Goal: Task Accomplishment & Management: Use online tool/utility

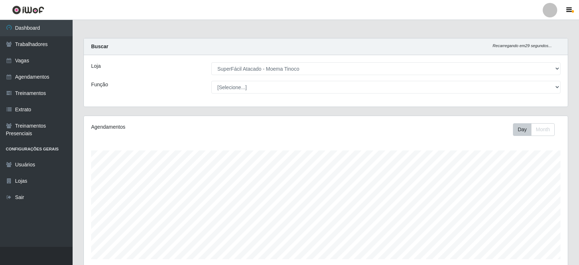
select select "540"
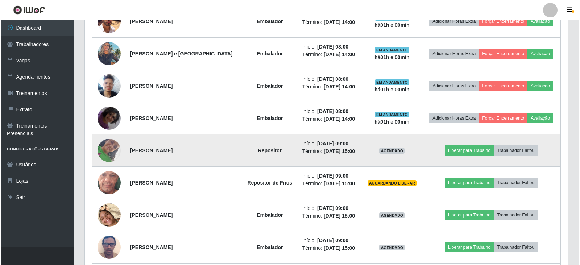
scroll to position [523, 0]
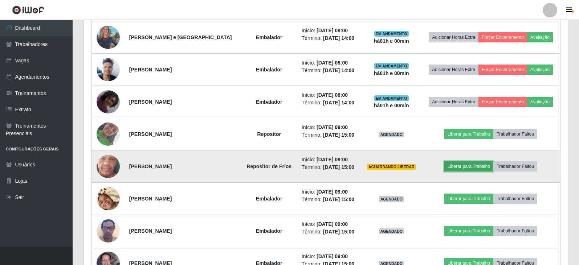
click at [457, 165] on button "Liberar para Trabalho" at bounding box center [468, 166] width 49 height 10
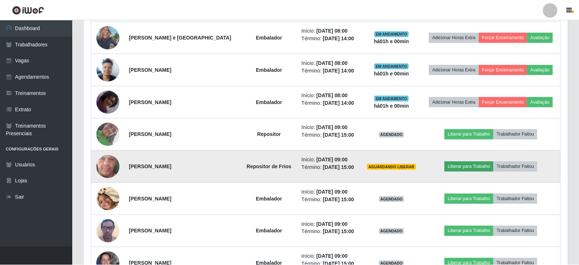
scroll to position [151, 480]
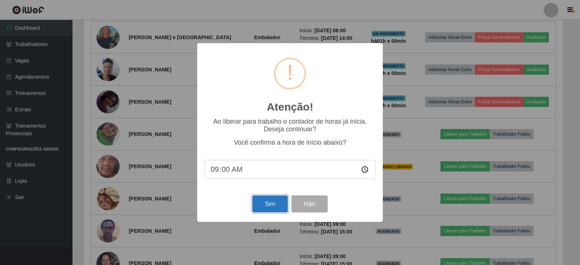
click at [270, 210] on button "Sim" at bounding box center [269, 203] width 35 height 17
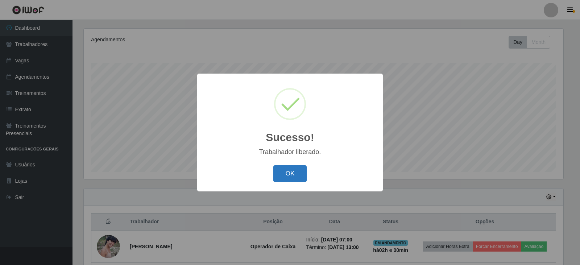
click at [302, 177] on button "OK" at bounding box center [290, 173] width 34 height 17
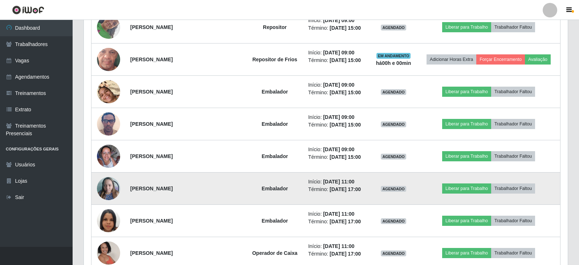
scroll to position [631, 0]
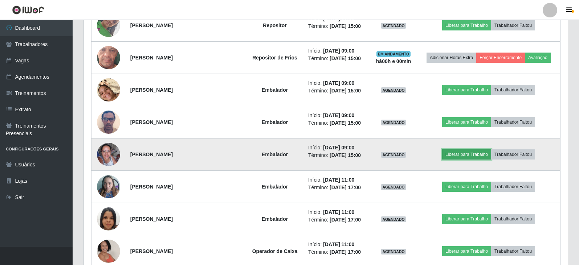
click at [481, 158] on button "Liberar para Trabalho" at bounding box center [466, 154] width 49 height 10
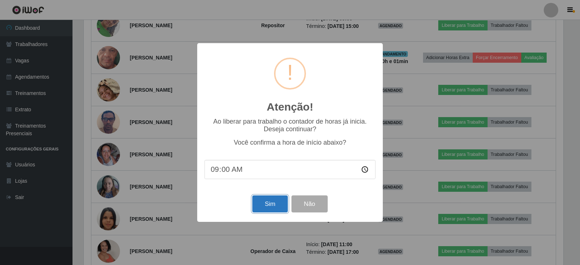
click at [263, 205] on button "Sim" at bounding box center [269, 203] width 35 height 17
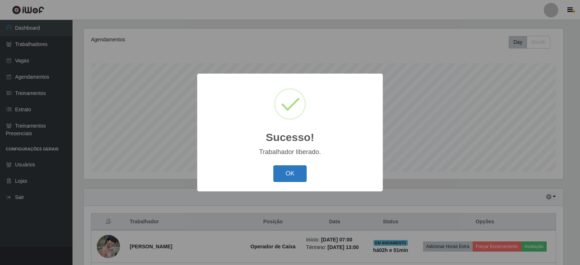
click at [282, 174] on button "OK" at bounding box center [290, 173] width 34 height 17
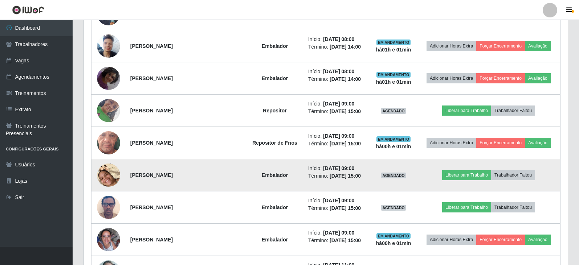
scroll to position [559, 0]
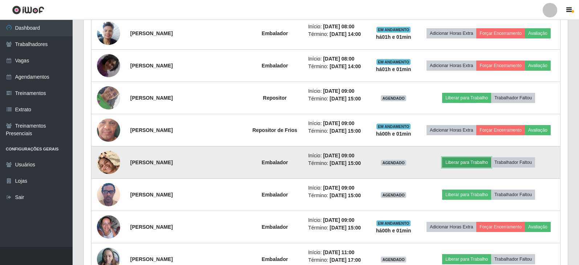
click at [461, 162] on button "Liberar para Trabalho" at bounding box center [466, 162] width 49 height 10
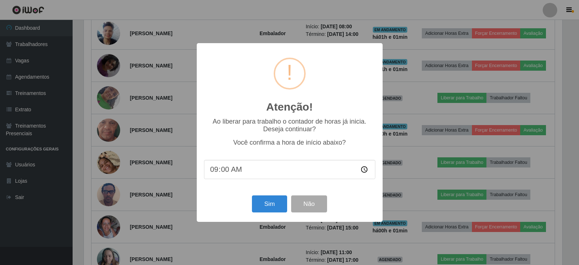
scroll to position [151, 480]
click at [267, 204] on button "Sim" at bounding box center [269, 203] width 35 height 17
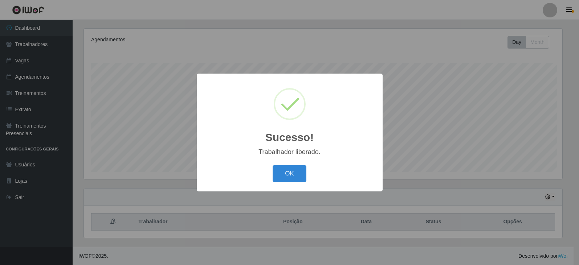
scroll to position [0, 0]
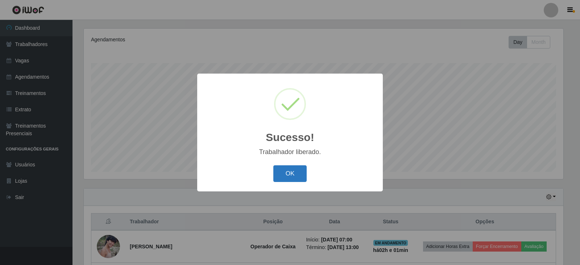
click at [286, 172] on button "OK" at bounding box center [290, 173] width 34 height 17
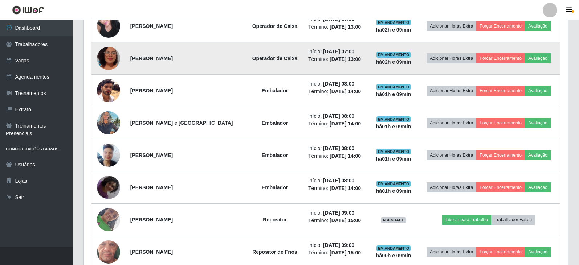
scroll to position [450, 0]
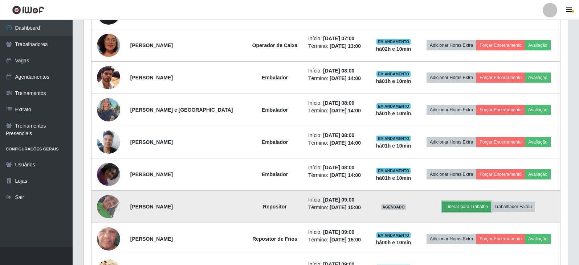
click at [490, 208] on button "Liberar para Trabalho" at bounding box center [466, 207] width 49 height 10
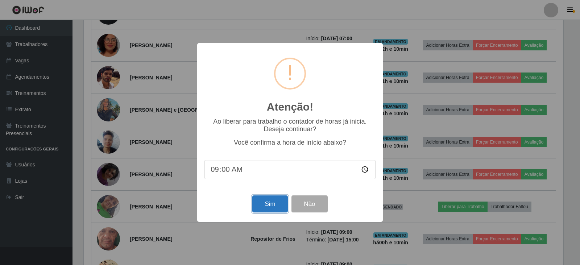
click at [283, 211] on button "Sim" at bounding box center [269, 203] width 35 height 17
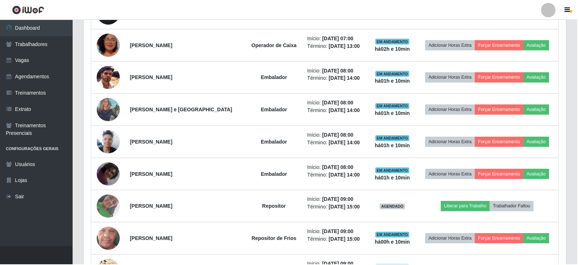
scroll to position [87, 0]
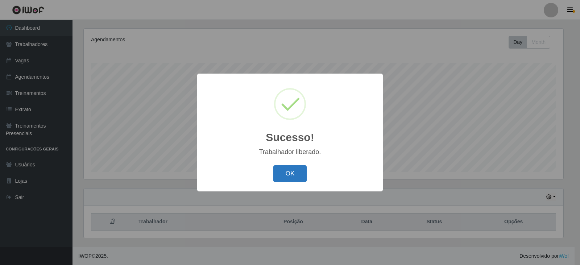
click at [279, 174] on button "OK" at bounding box center [290, 173] width 34 height 17
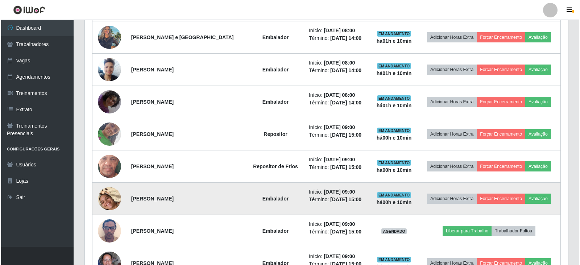
scroll to position [559, 0]
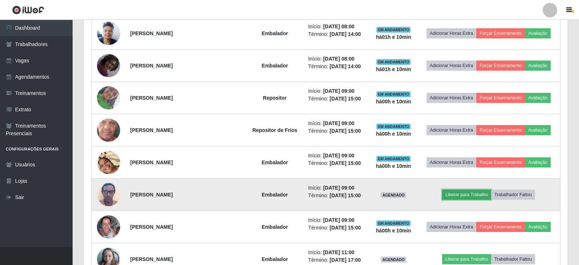
click at [460, 194] on button "Liberar para Trabalho" at bounding box center [466, 195] width 49 height 10
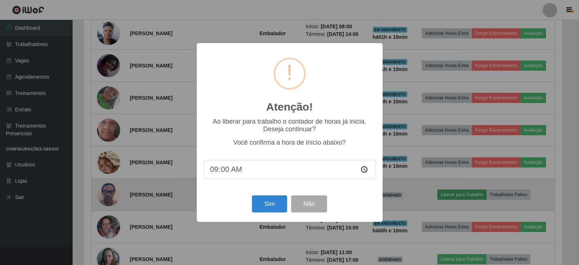
scroll to position [151, 480]
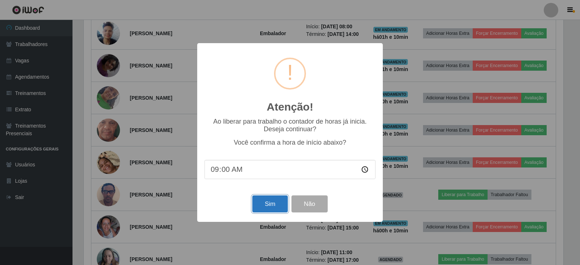
click at [280, 210] on button "Sim" at bounding box center [269, 203] width 35 height 17
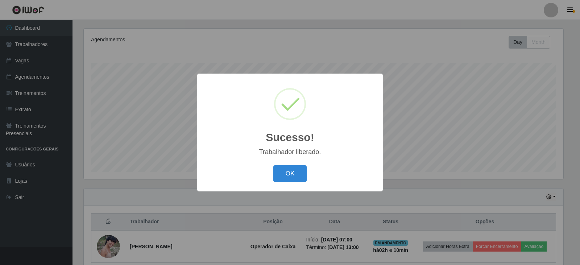
click at [307, 170] on div "OK Cancel" at bounding box center [290, 173] width 171 height 21
click at [301, 172] on button "OK" at bounding box center [290, 173] width 34 height 17
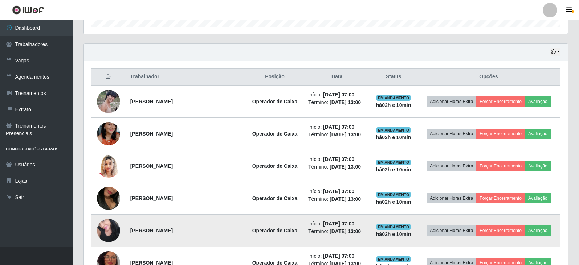
scroll to position [269, 0]
